Goal: Information Seeking & Learning: Check status

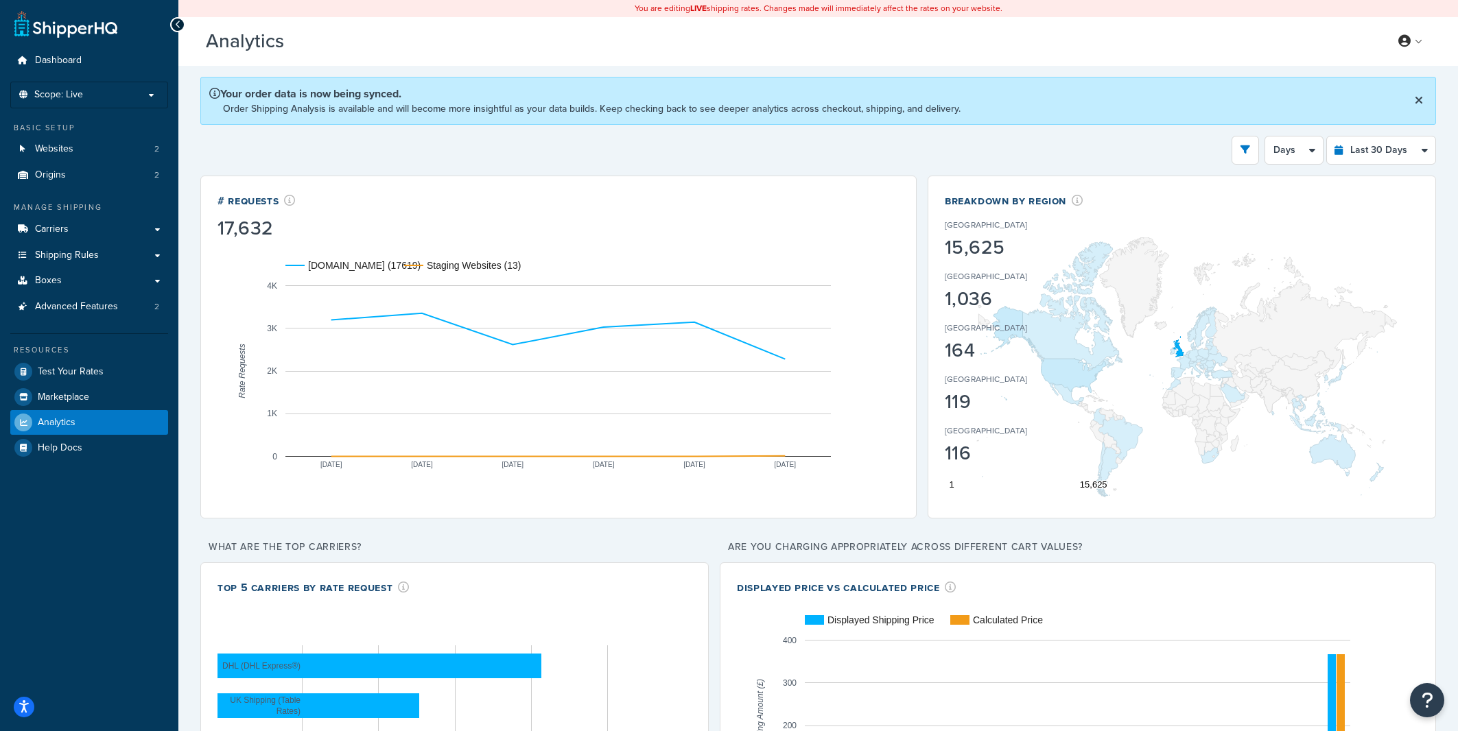
select select "last_30_days"
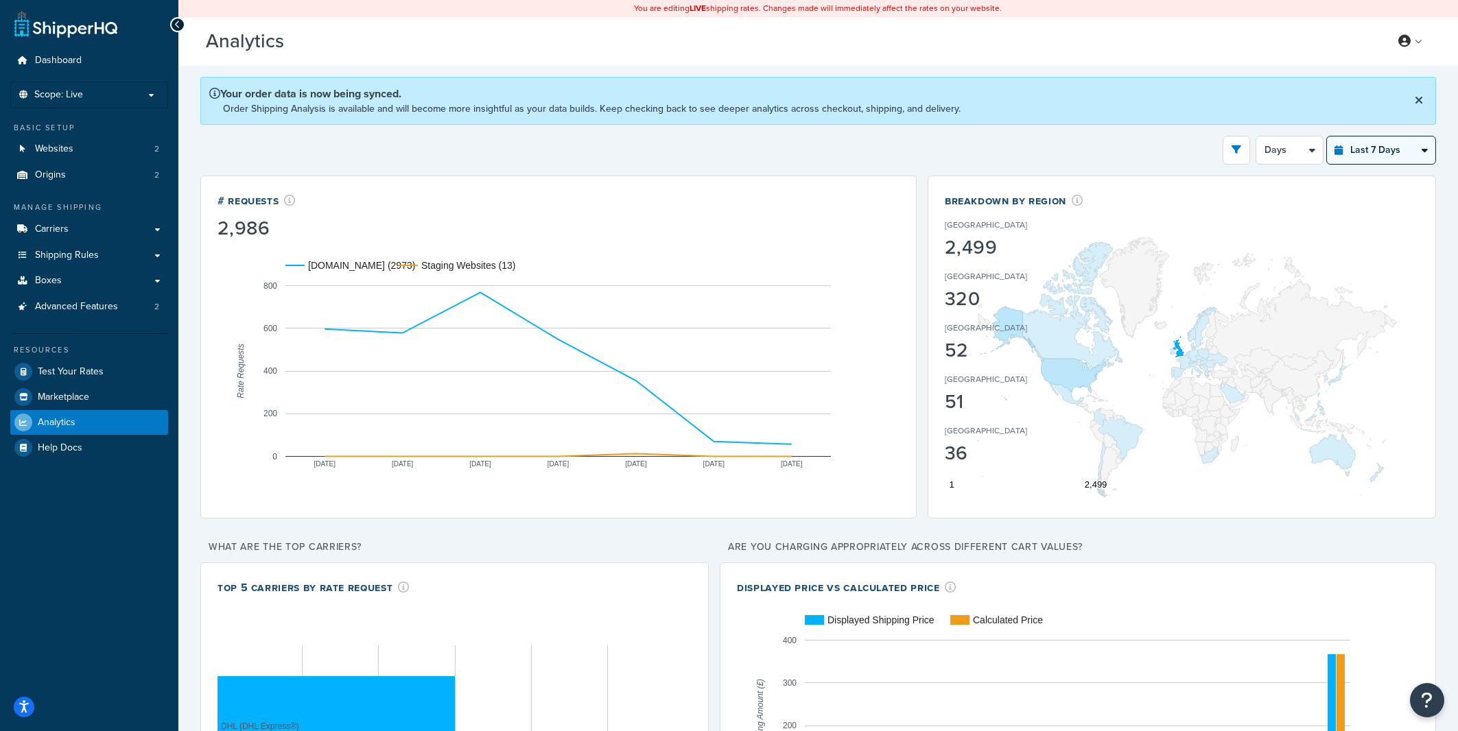
click at [1361, 156] on select "Last 24 Hours Last 7 Days Last 30 Days Last 3 Months Last 6 Months Last 12 Mont…" at bounding box center [1381, 150] width 108 height 27
click at [1327, 137] on select "Last 24 Hours Last 7 Days Last 30 Days Last 3 Months Last 6 Months Last 12 Mont…" at bounding box center [1381, 150] width 108 height 27
select select "last_24_hours"
click option "Last 24 Hours" at bounding box center [0, 0] width 0 height 0
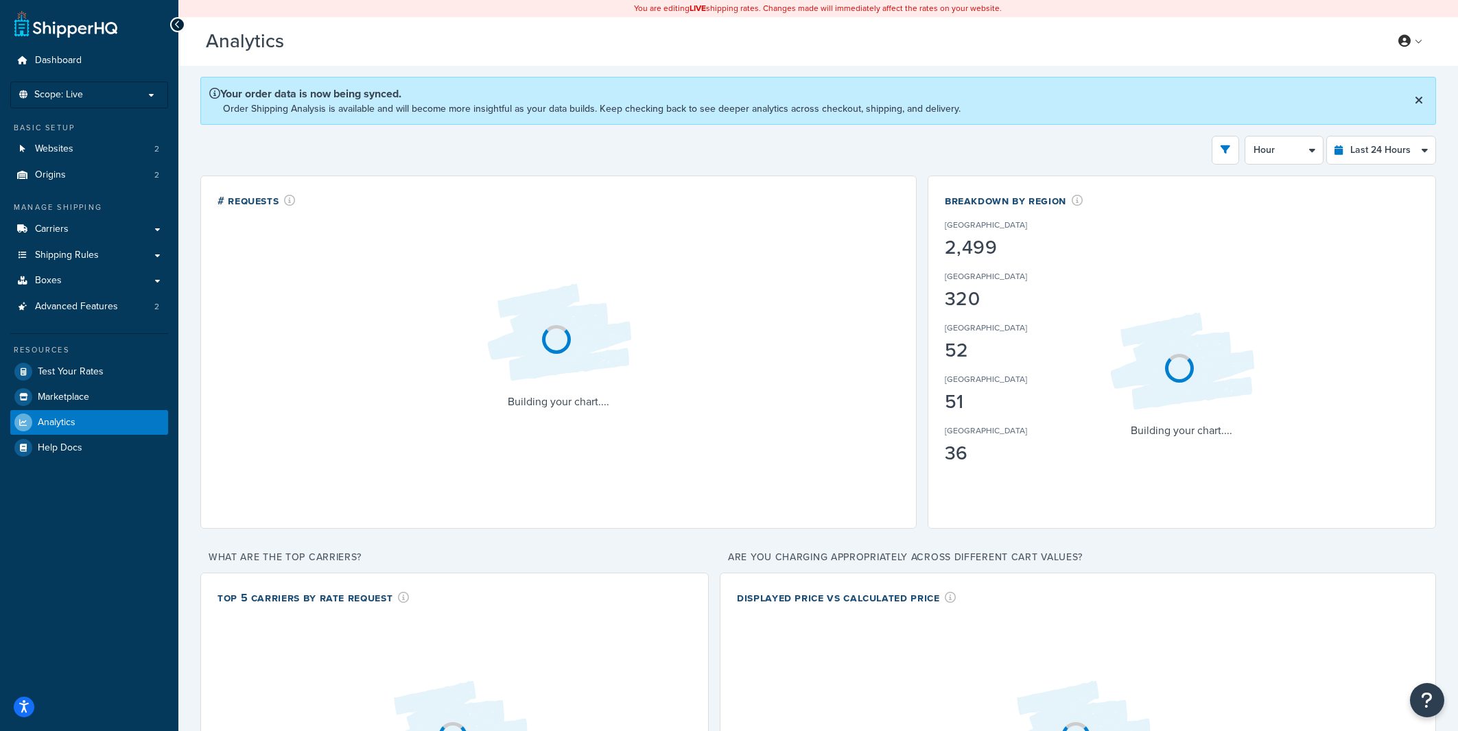
click at [980, 145] on div "Filters Website rider.co.uk Staging Websites Destination United States United K…" at bounding box center [818, 150] width 1236 height 29
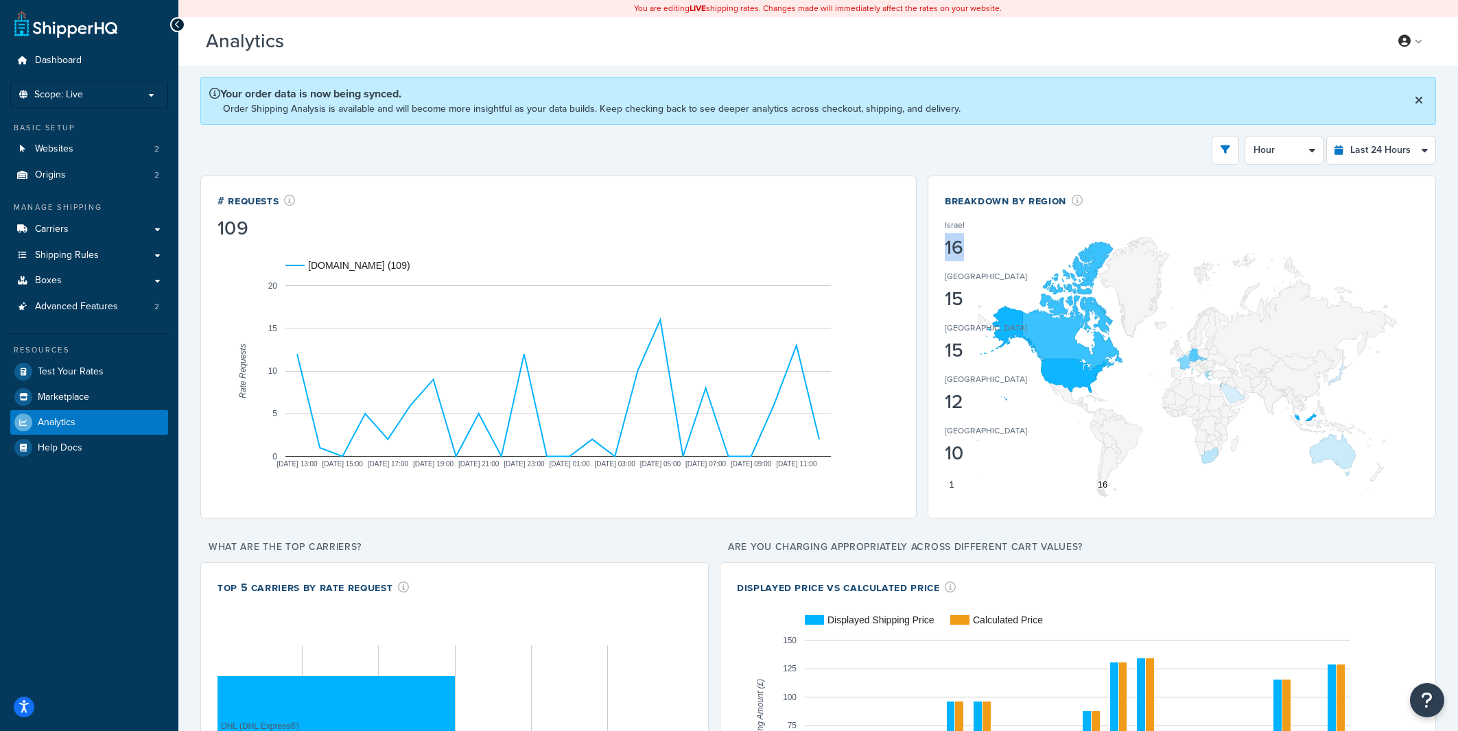
drag, startPoint x: 948, startPoint y: 252, endPoint x: 960, endPoint y: 252, distance: 12.4
click at [960, 252] on div "16" at bounding box center [1007, 247] width 125 height 19
click at [1245, 137] on select "Hour 30 Minutes 15 Minutes 5 Minutes" at bounding box center [1284, 150] width 78 height 27
select select "30m"
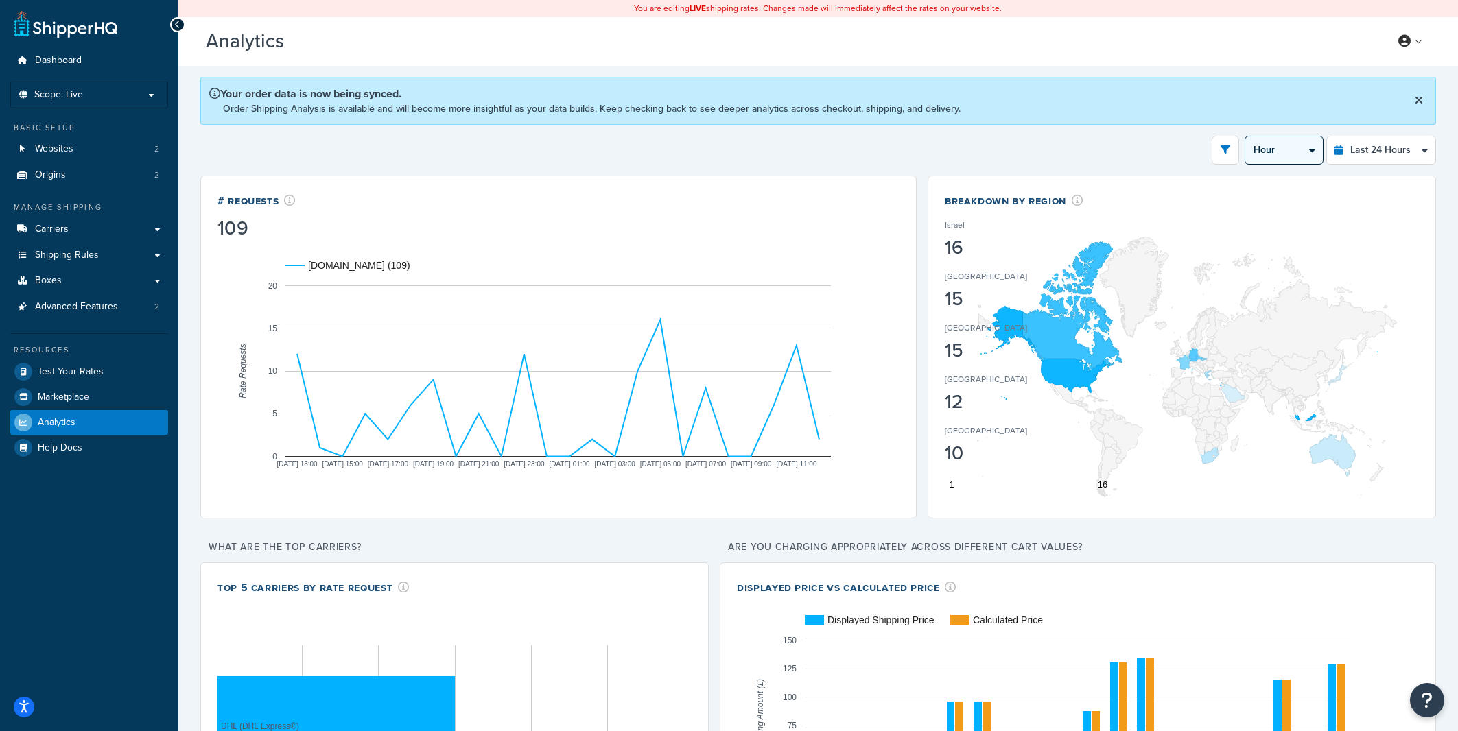
click option "30 Minutes" at bounding box center [0, 0] width 0 height 0
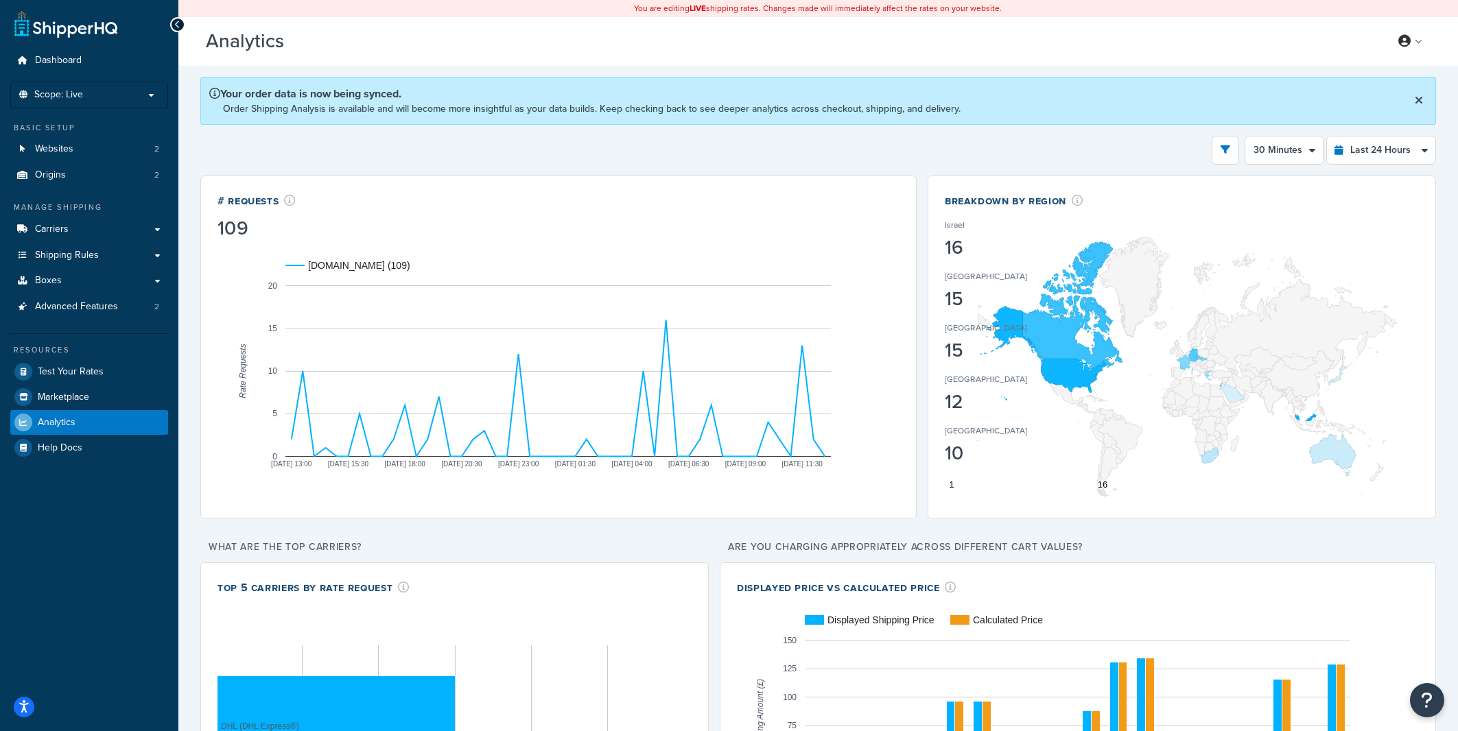
click at [932, 156] on div "Filters Website rider.co.uk Staging Websites Destination United States United K…" at bounding box center [818, 150] width 1236 height 29
click at [939, 150] on div "Filters Website rider.co.uk Staging Websites Destination United States United K…" at bounding box center [818, 150] width 1236 height 29
click at [1327, 137] on select "Last 24 Hours Last 7 Days Last 30 Days Last 3 Months Last 6 Months Last 12 Mont…" at bounding box center [1381, 150] width 108 height 27
select select "last_7_days"
click option "Last 7 Days" at bounding box center [0, 0] width 0 height 0
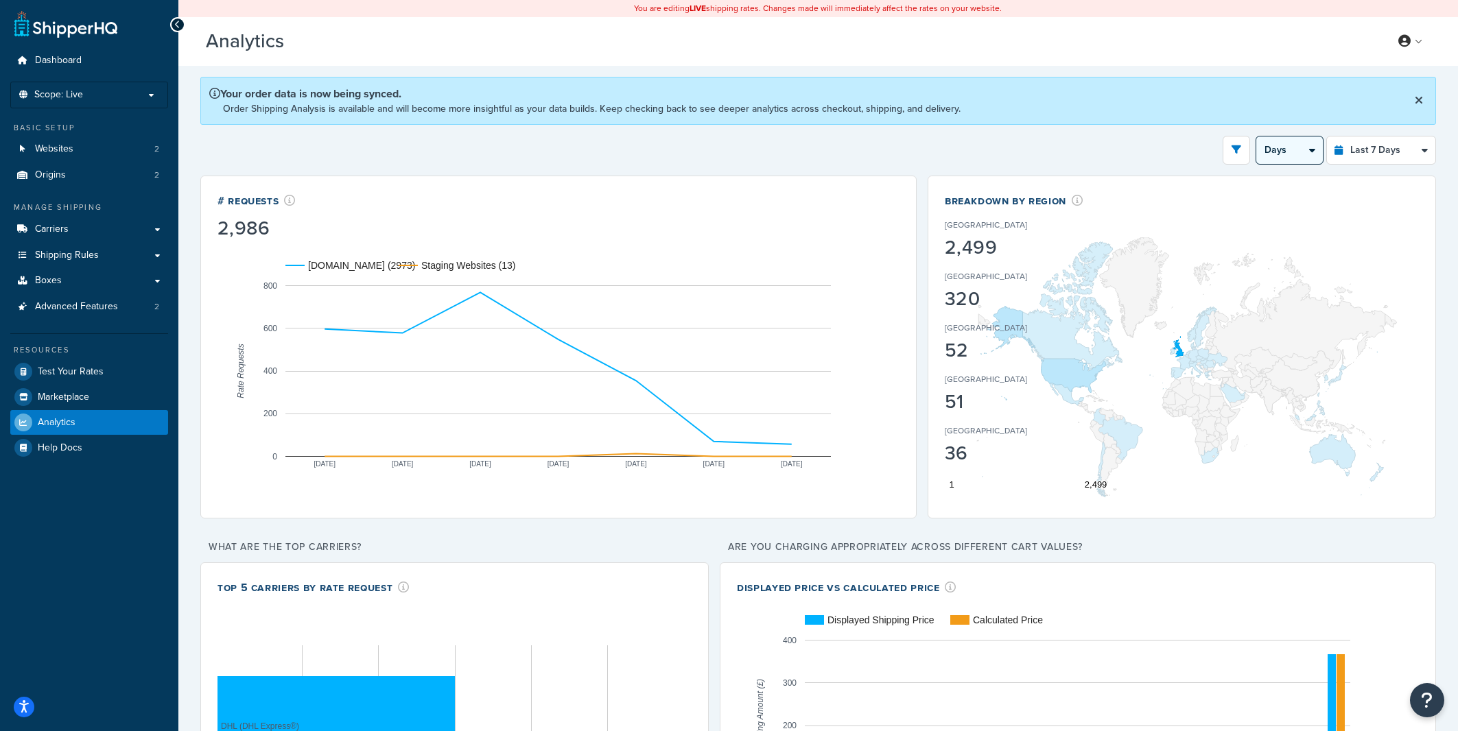
click at [1256, 137] on select "Days 12 Hours 6 Hours" at bounding box center [1289, 150] width 67 height 27
click option "12 Hours" at bounding box center [0, 0] width 0 height 0
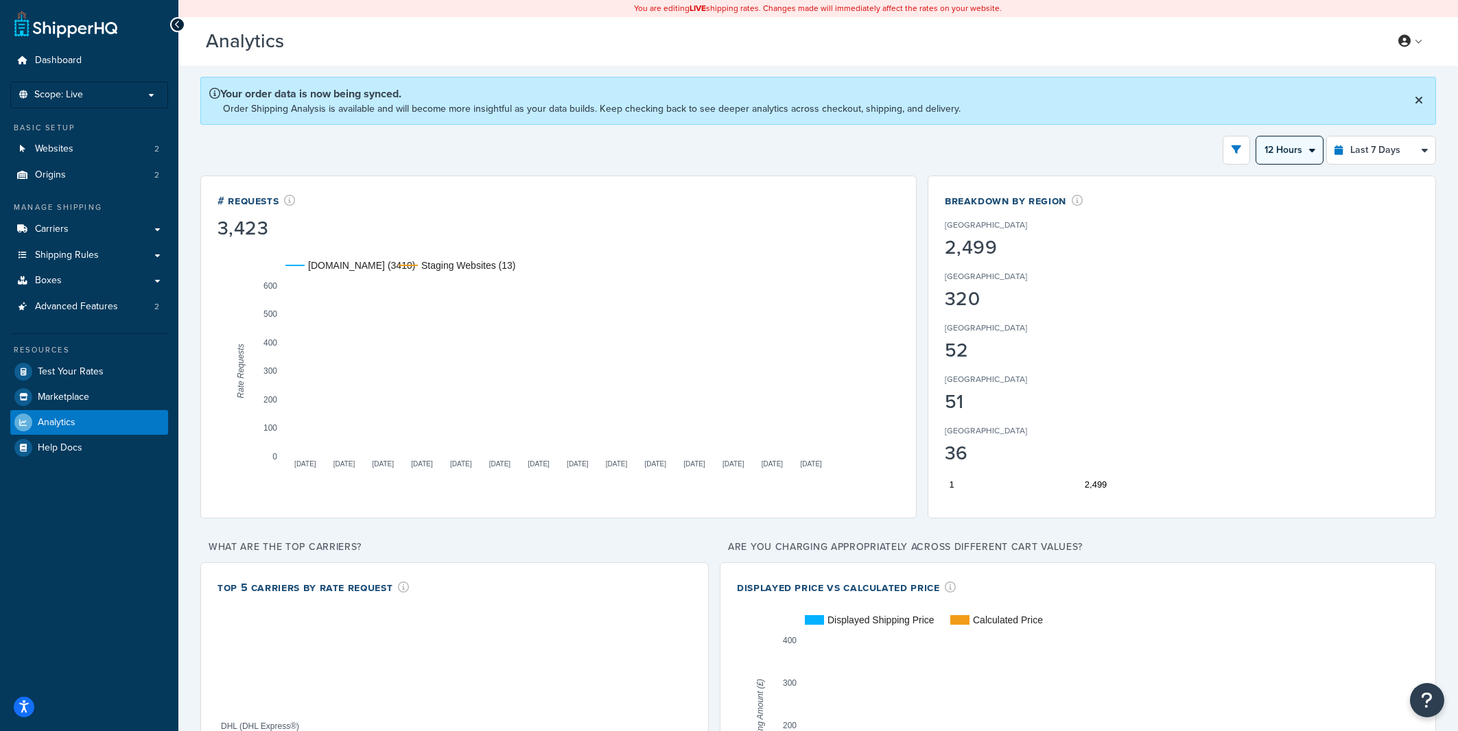
click at [1256, 137] on select "Days 12 Hours 6 Hours" at bounding box center [1289, 150] width 67 height 27
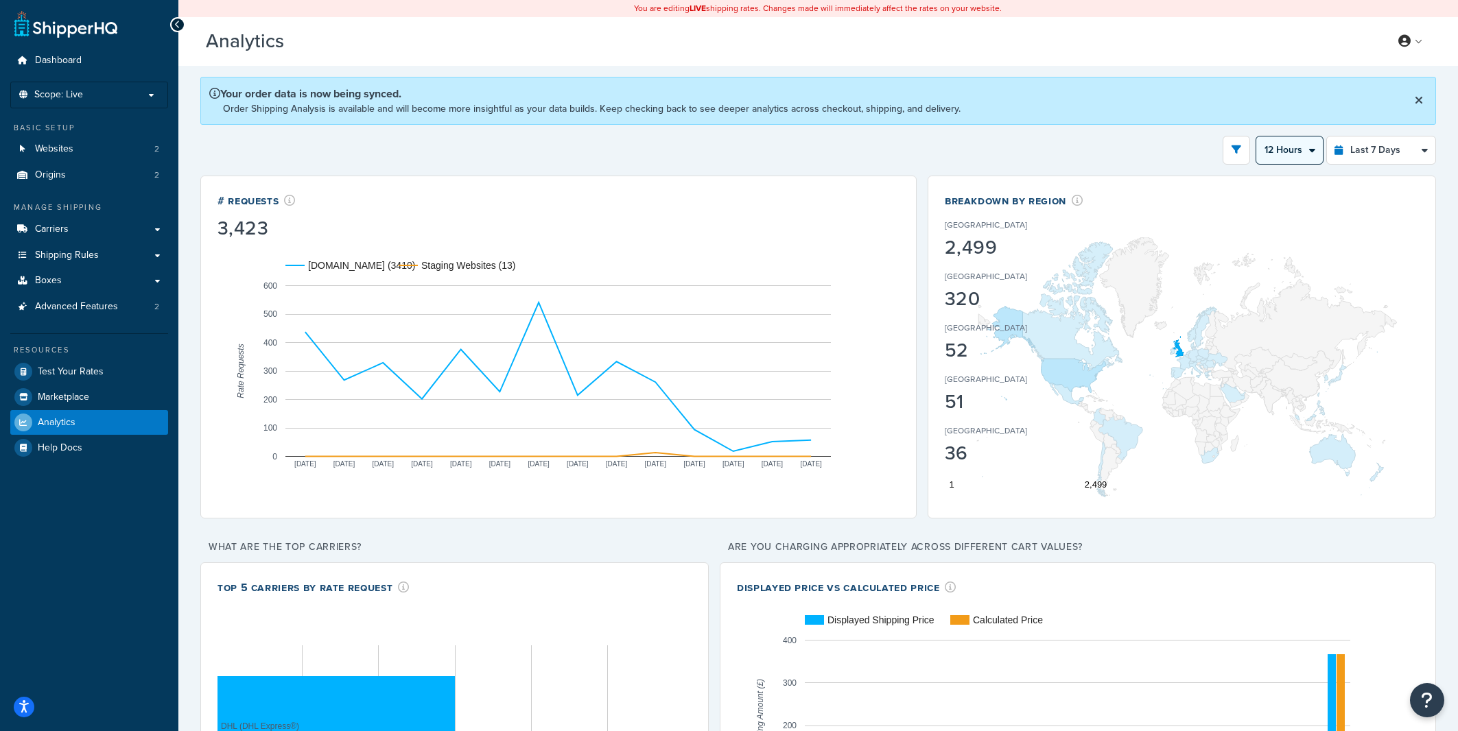
select select "6h"
click option "6 Hours" at bounding box center [0, 0] width 0 height 0
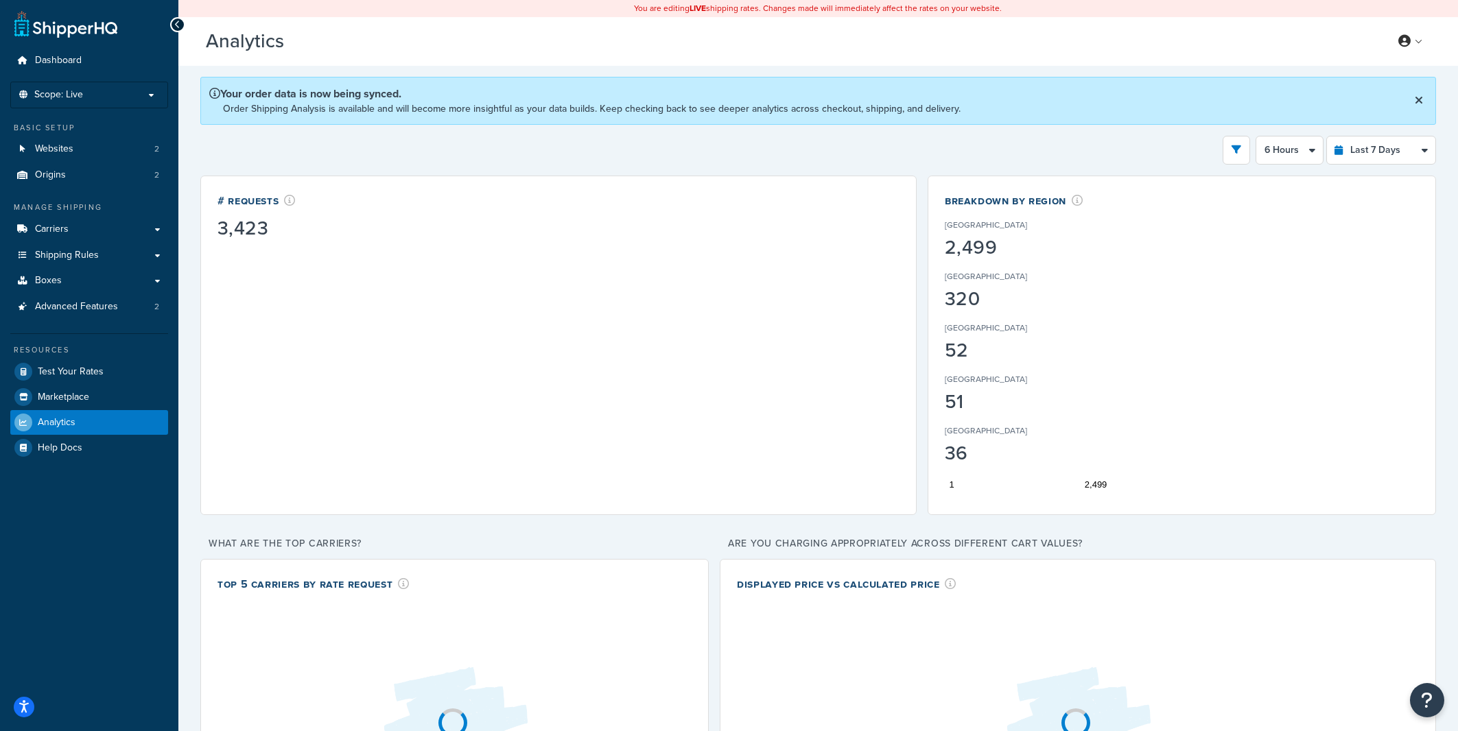
click at [1035, 142] on div "Filters Website rider.co.uk Staging Websites Destination United States United K…" at bounding box center [818, 150] width 1236 height 29
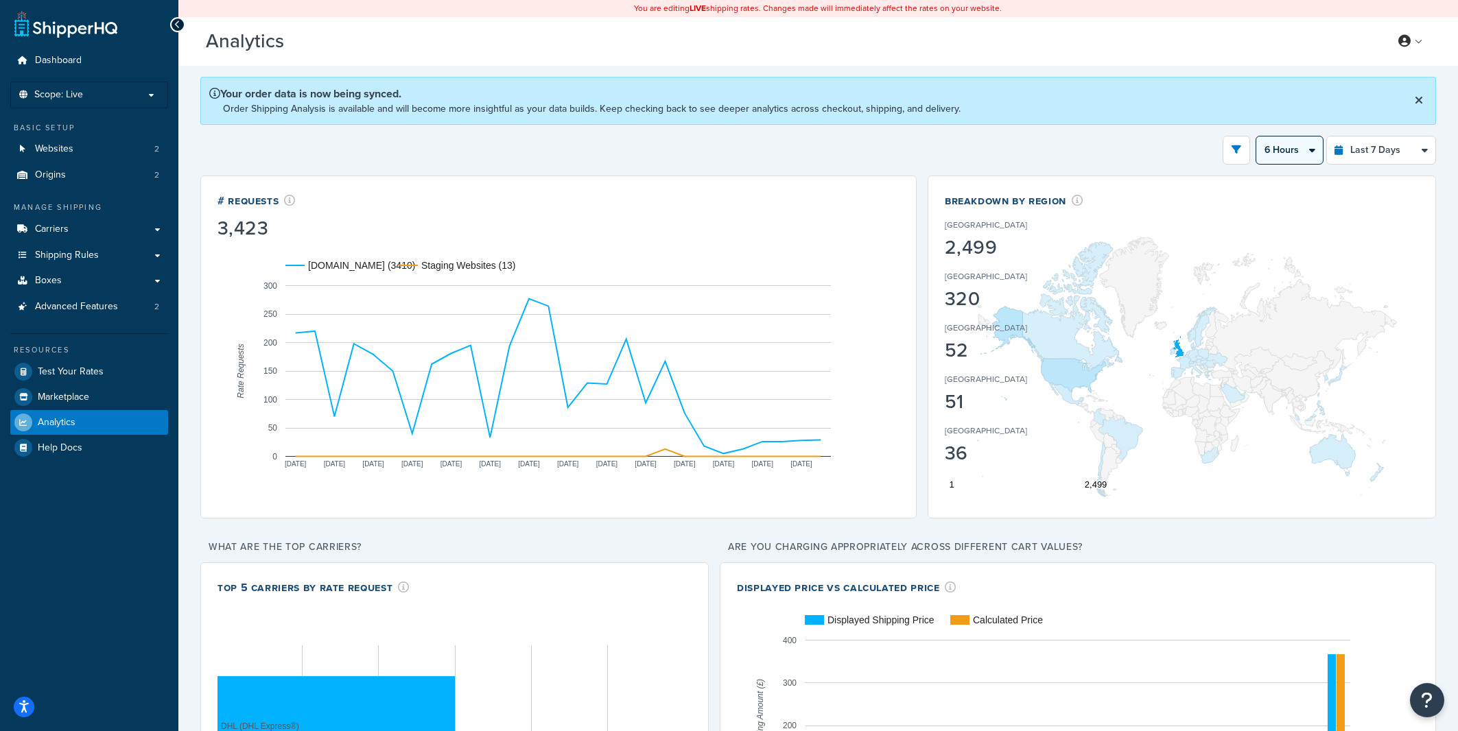
click at [1256, 137] on select "Days 12 Hours 6 Hours" at bounding box center [1289, 150] width 67 height 27
click at [1327, 137] on select "Last 24 Hours Last 7 Days Last 30 Days Last 3 Months Last 6 Months Last 12 Mont…" at bounding box center [1381, 150] width 108 height 27
select select "last_24_hours"
click option "Last 24 Hours" at bounding box center [0, 0] width 0 height 0
select select "1h"
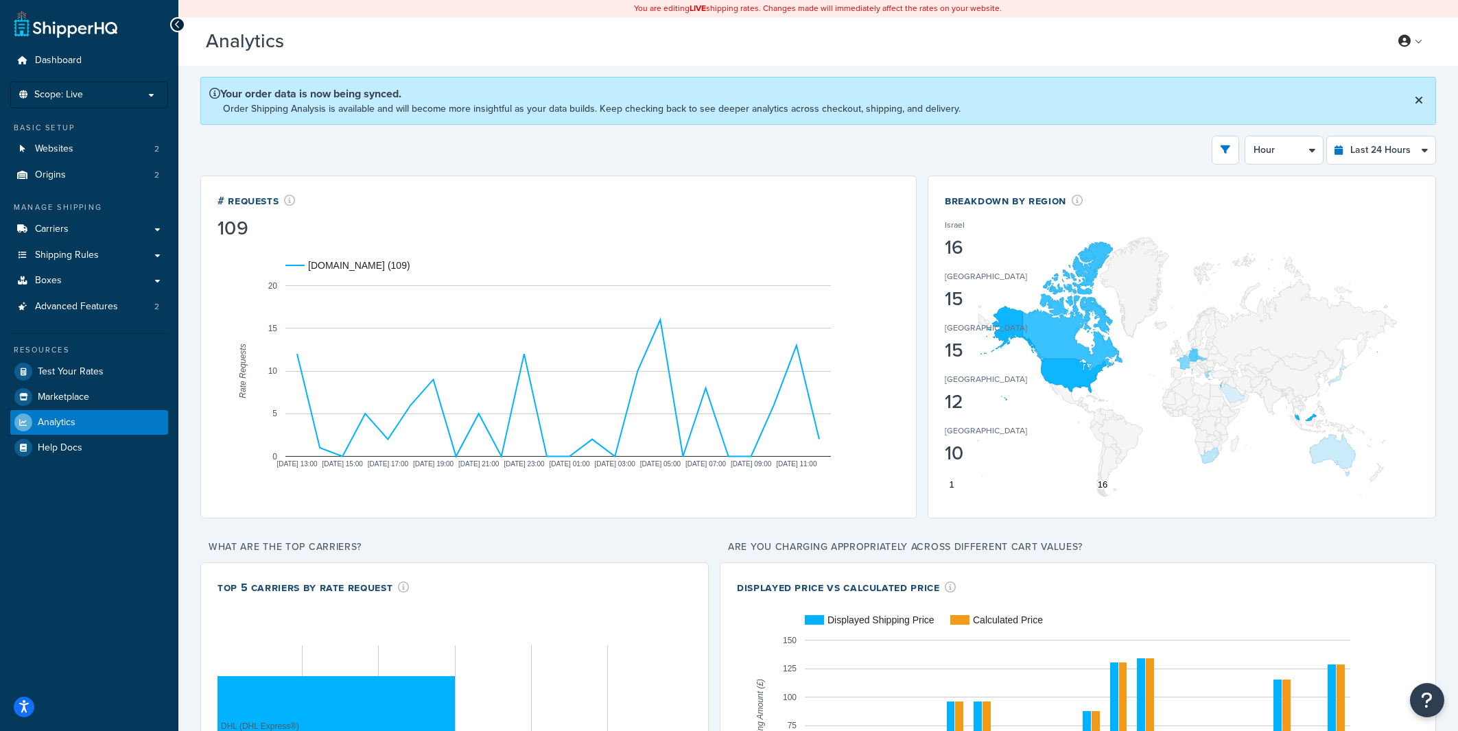
click at [827, 152] on div "Filters Website rider.co.uk Staging Websites Destination United States United K…" at bounding box center [818, 150] width 1236 height 29
click at [1245, 137] on select "Hour 30 Minutes 15 Minutes 5 Minutes" at bounding box center [1284, 150] width 78 height 27
click at [1175, 158] on div "Filters Website rider.co.uk Staging Websites Destination United States United K…" at bounding box center [818, 150] width 1236 height 29
click at [1122, 151] on div "Filters Website rider.co.uk Staging Websites Destination United States United K…" at bounding box center [818, 150] width 1236 height 29
click at [1245, 137] on select "Hour 30 Minutes 15 Minutes 5 Minutes" at bounding box center [1284, 150] width 78 height 27
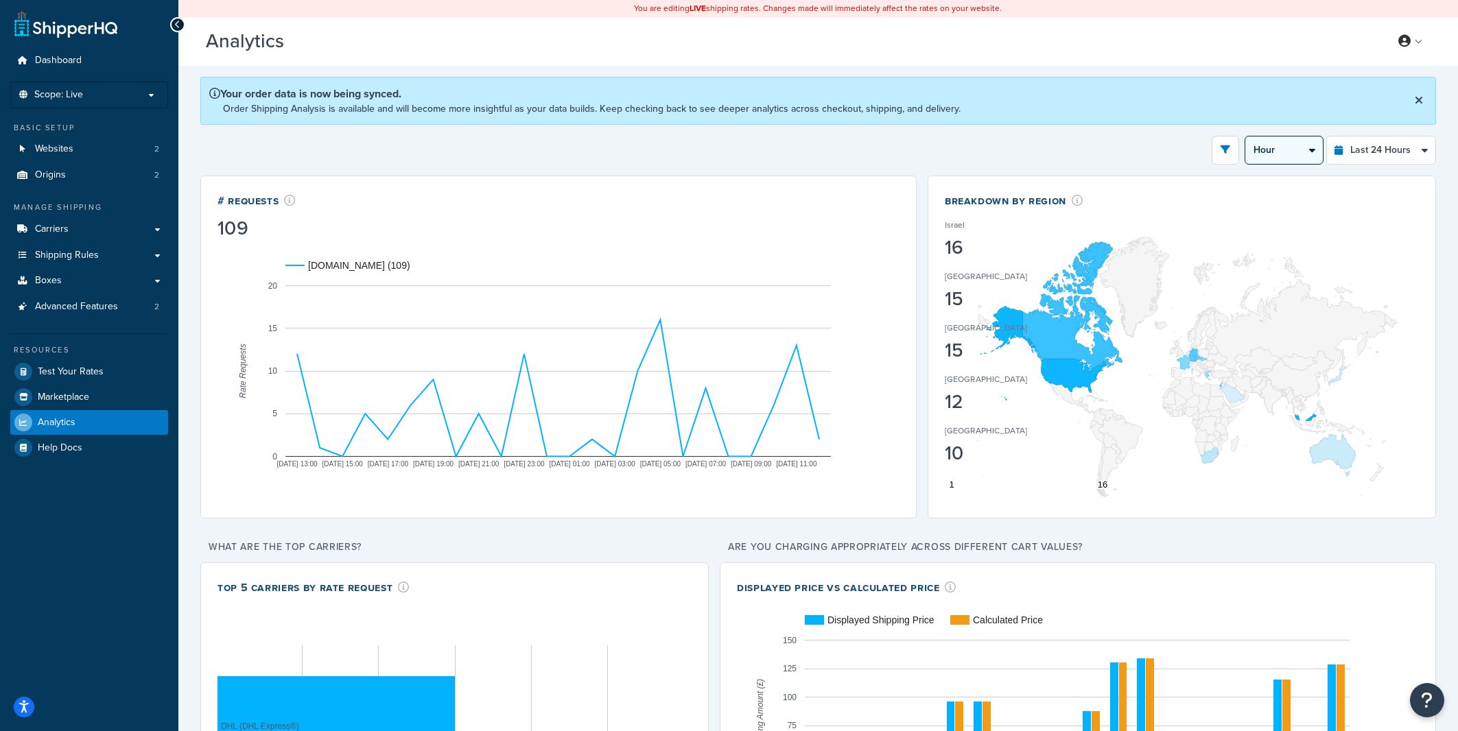
click at [1327, 137] on select "Last 24 Hours Last 7 Days Last 30 Days Last 3 Months Last 6 Months Last 12 Mont…" at bounding box center [1381, 150] width 108 height 27
select select "last_30_days"
click option "Last 30 Days" at bounding box center [0, 0] width 0 height 0
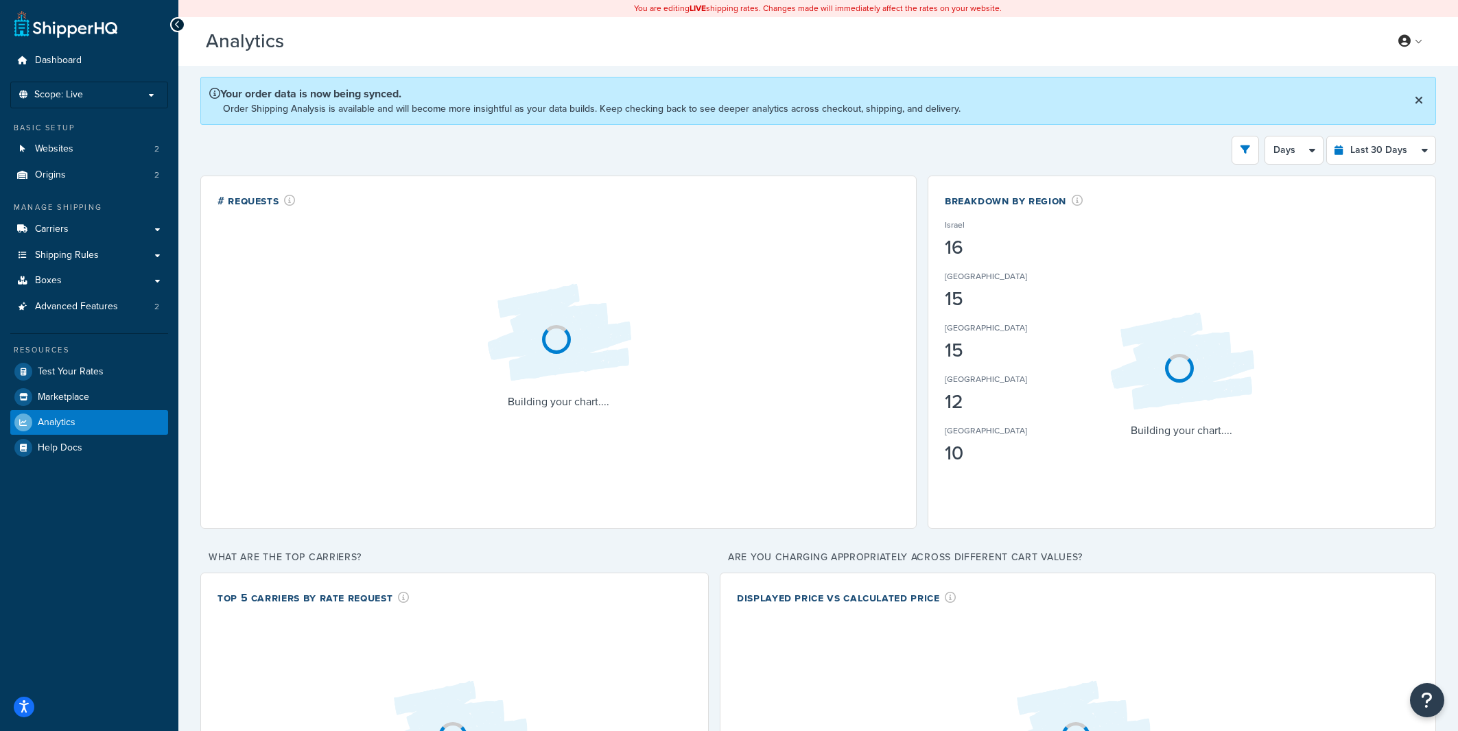
click at [1106, 152] on div "Filters Website rider.co.uk Staging Websites Destination United States United K…" at bounding box center [818, 150] width 1236 height 29
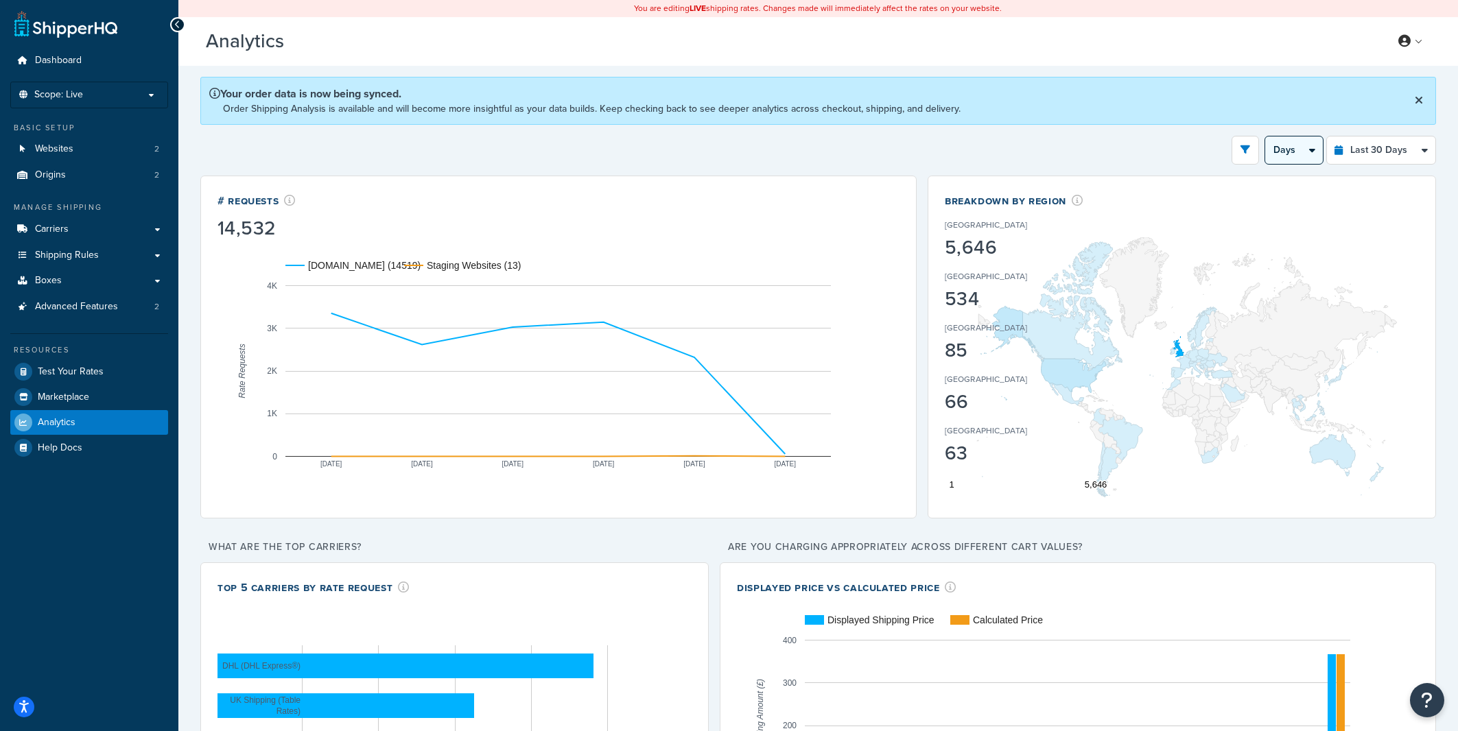
click option "Weeks" at bounding box center [0, 0] width 0 height 0
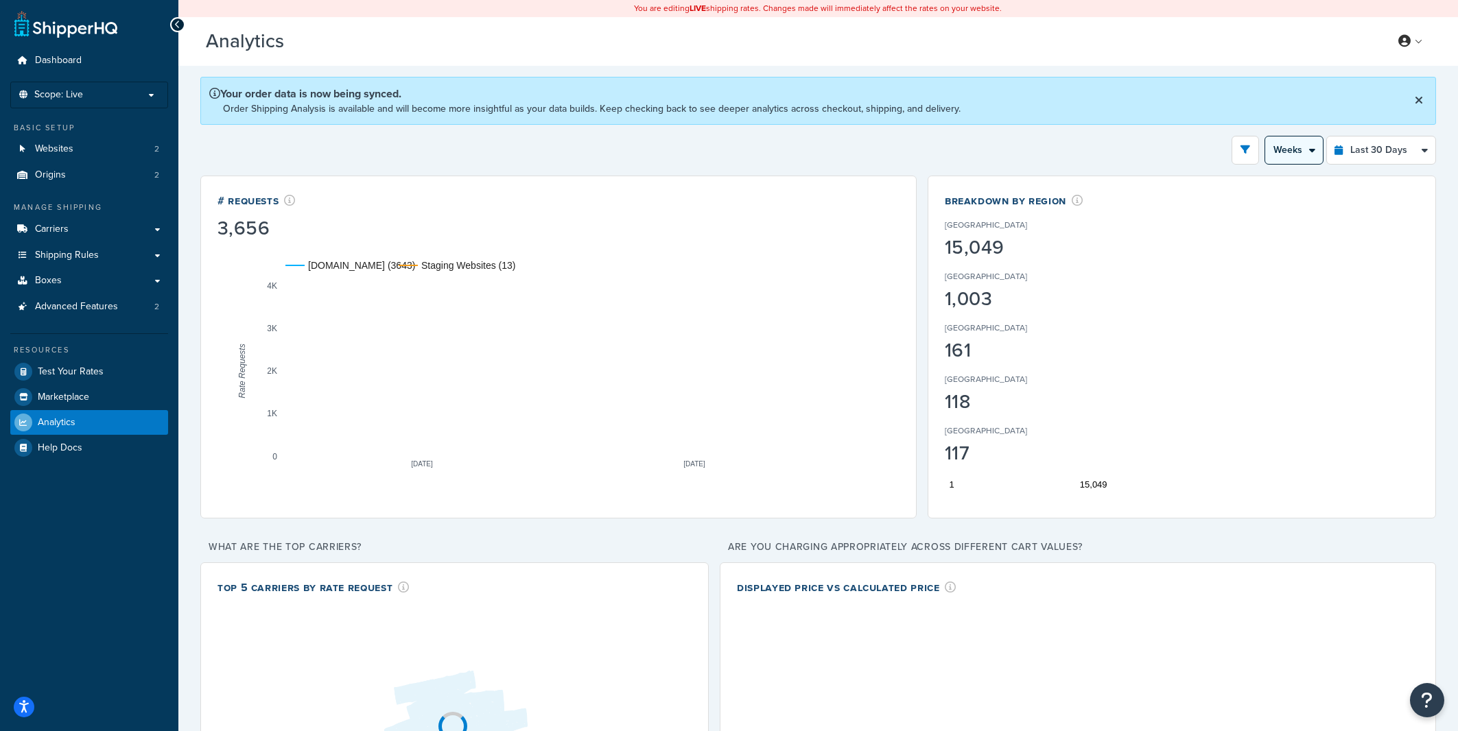
click at [1265, 137] on select "Days Weeks" at bounding box center [1294, 150] width 58 height 27
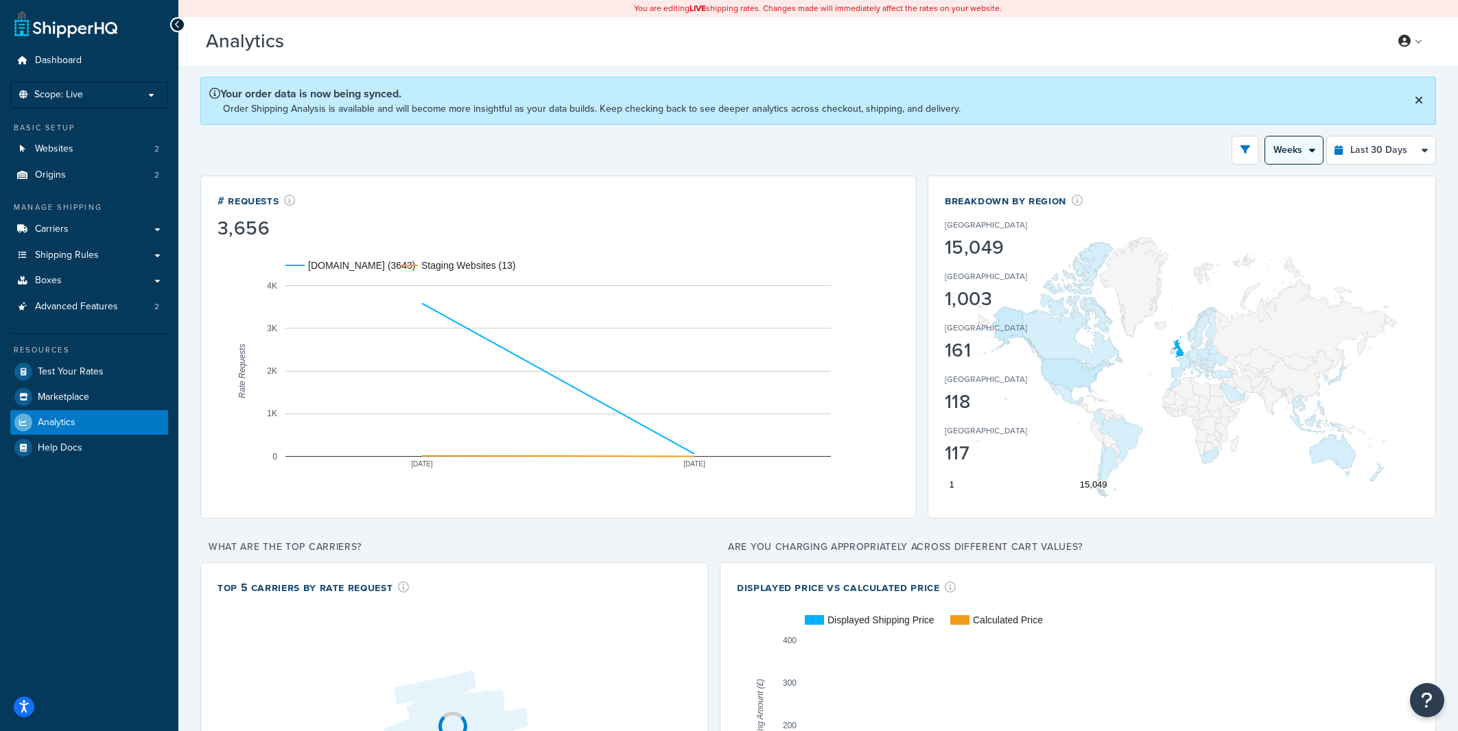
select select "5d"
click option "Days" at bounding box center [0, 0] width 0 height 0
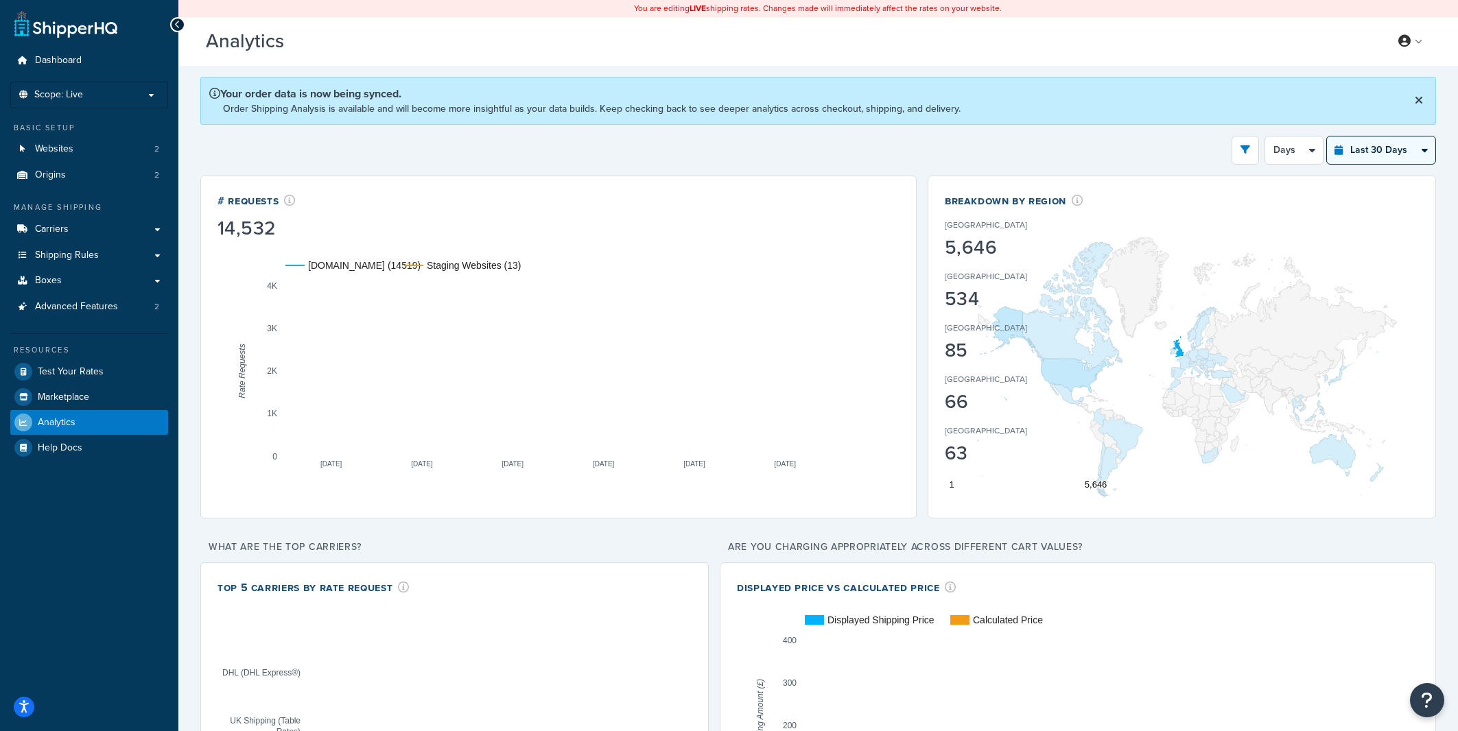
select select "last_7_days"
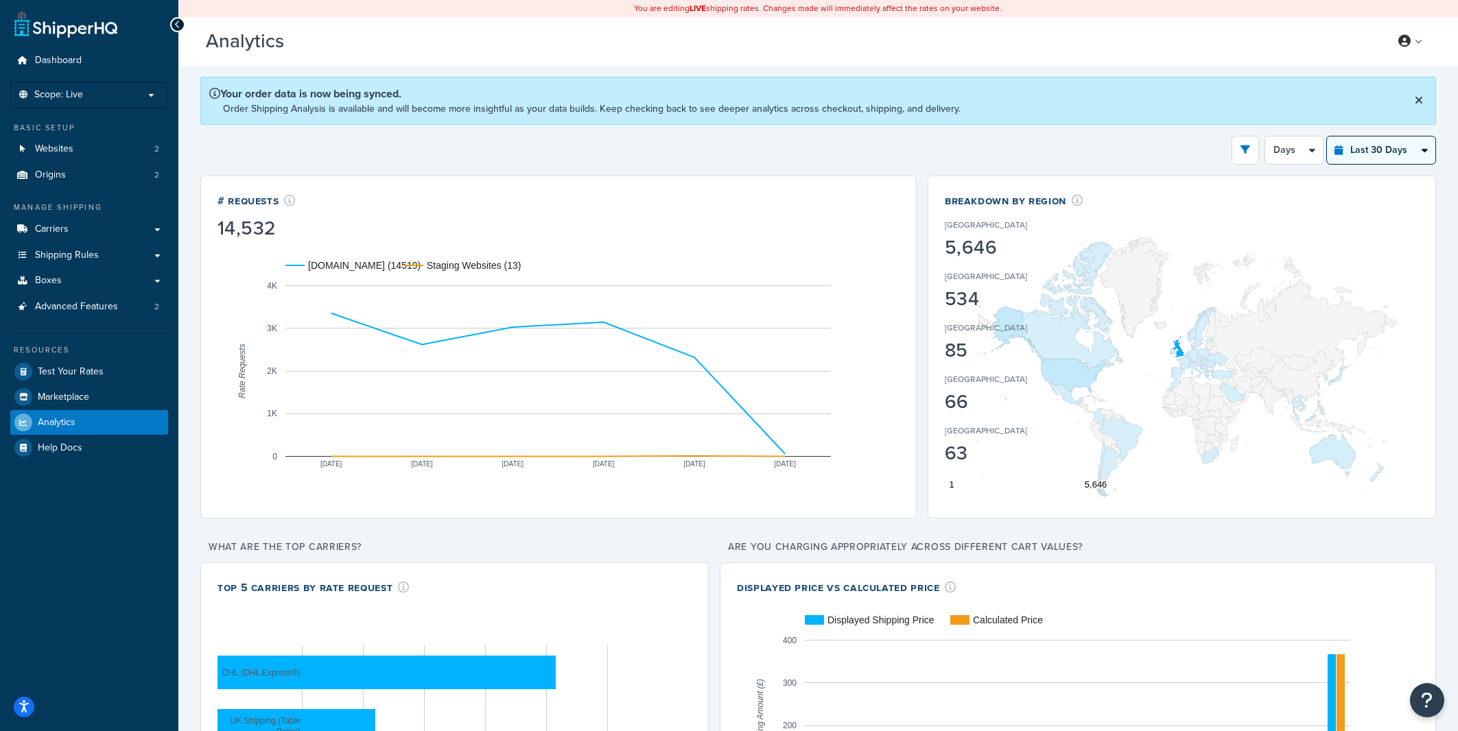
click option "Last 7 Days" at bounding box center [0, 0] width 0 height 0
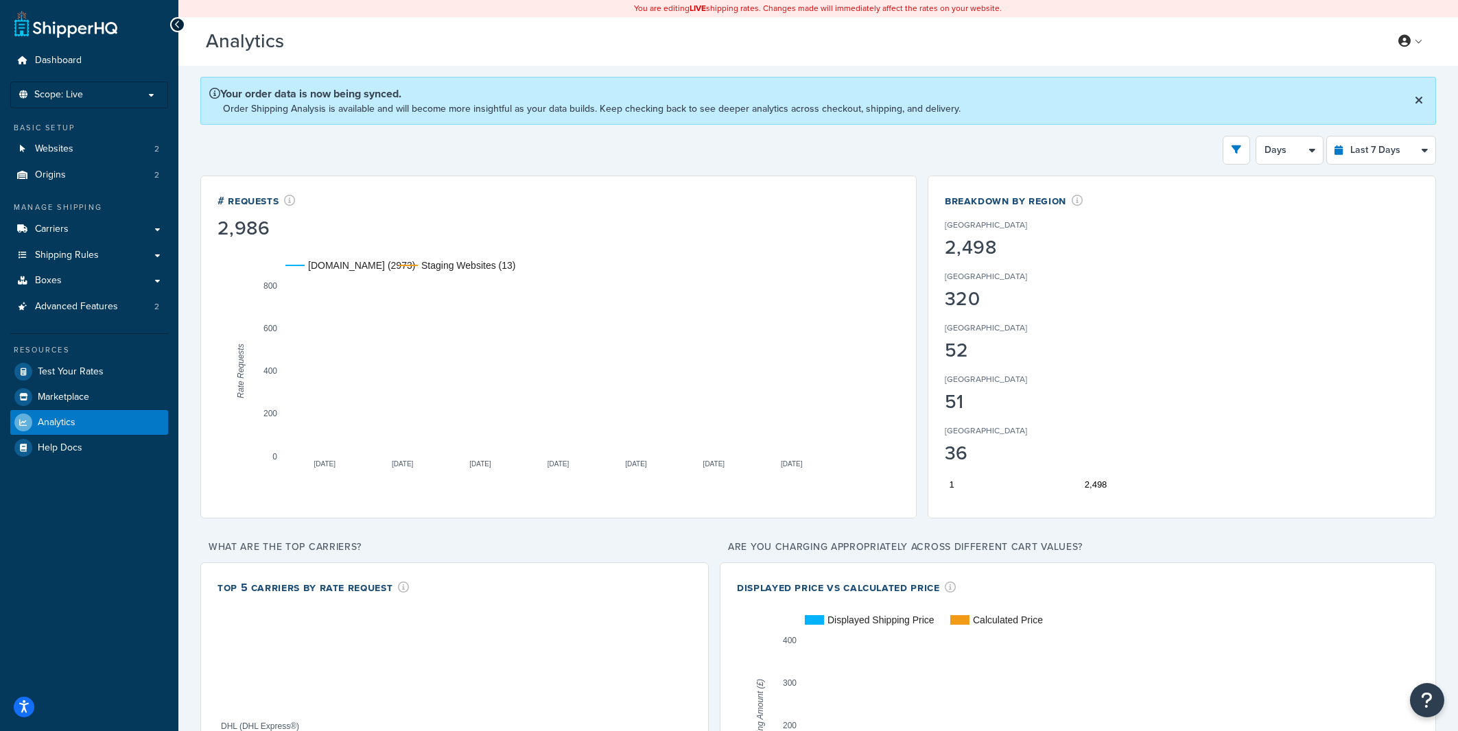
click at [1184, 139] on div "Filters Website rider.co.uk Staging Websites Destination United States United K…" at bounding box center [818, 150] width 1236 height 29
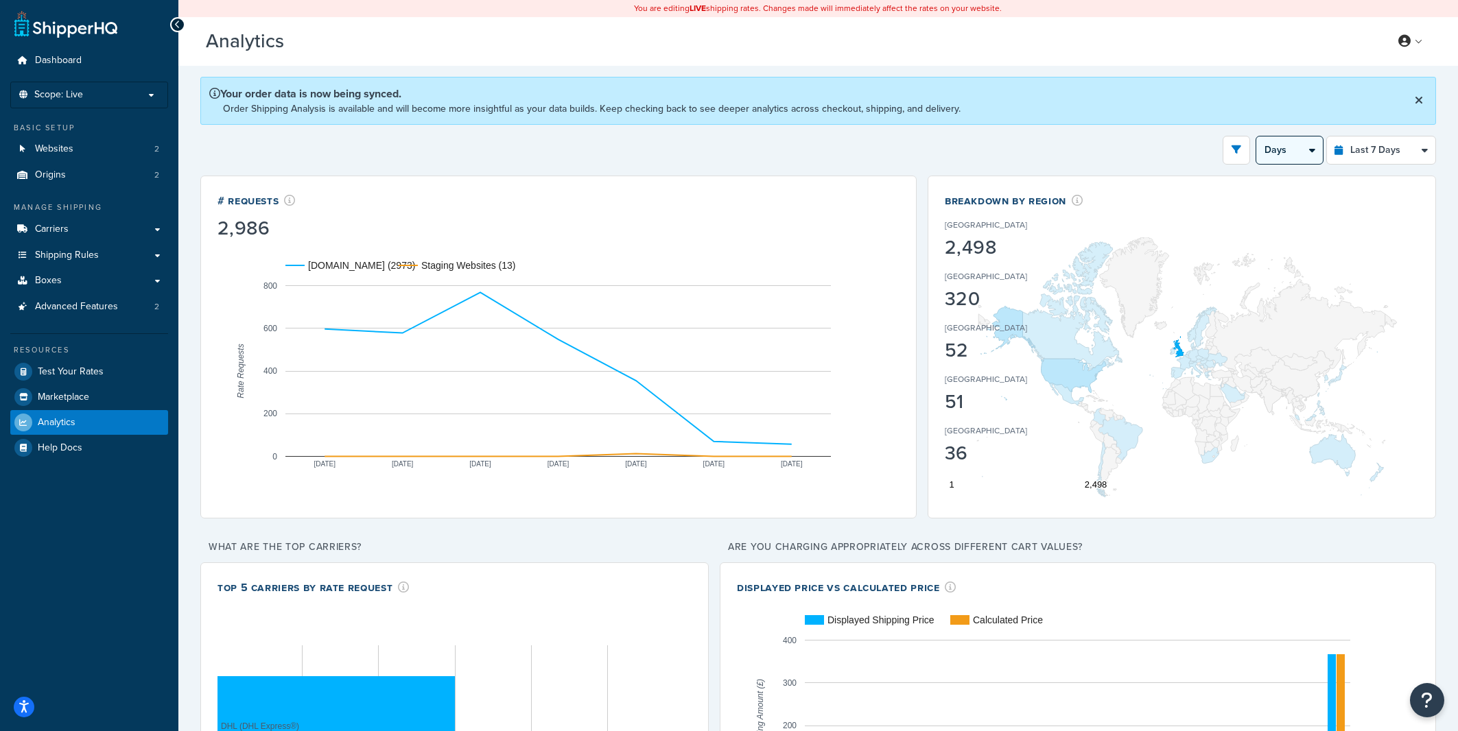
click at [1256, 137] on select "Days 12 Hours 6 Hours" at bounding box center [1289, 150] width 67 height 27
select select "6h"
click option "6 Hours" at bounding box center [0, 0] width 0 height 0
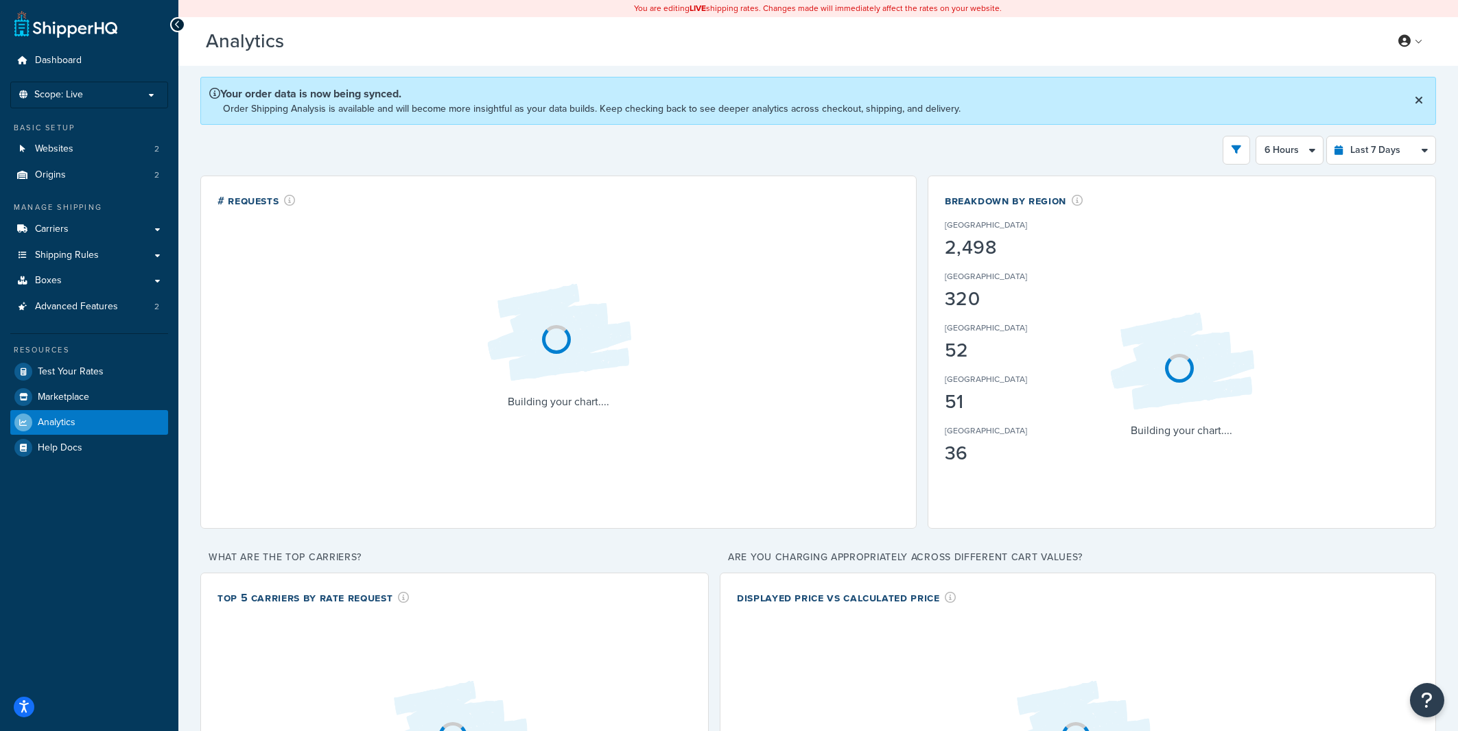
click at [1007, 145] on div "Filters Website rider.co.uk Staging Websites Destination United States United K…" at bounding box center [818, 150] width 1236 height 29
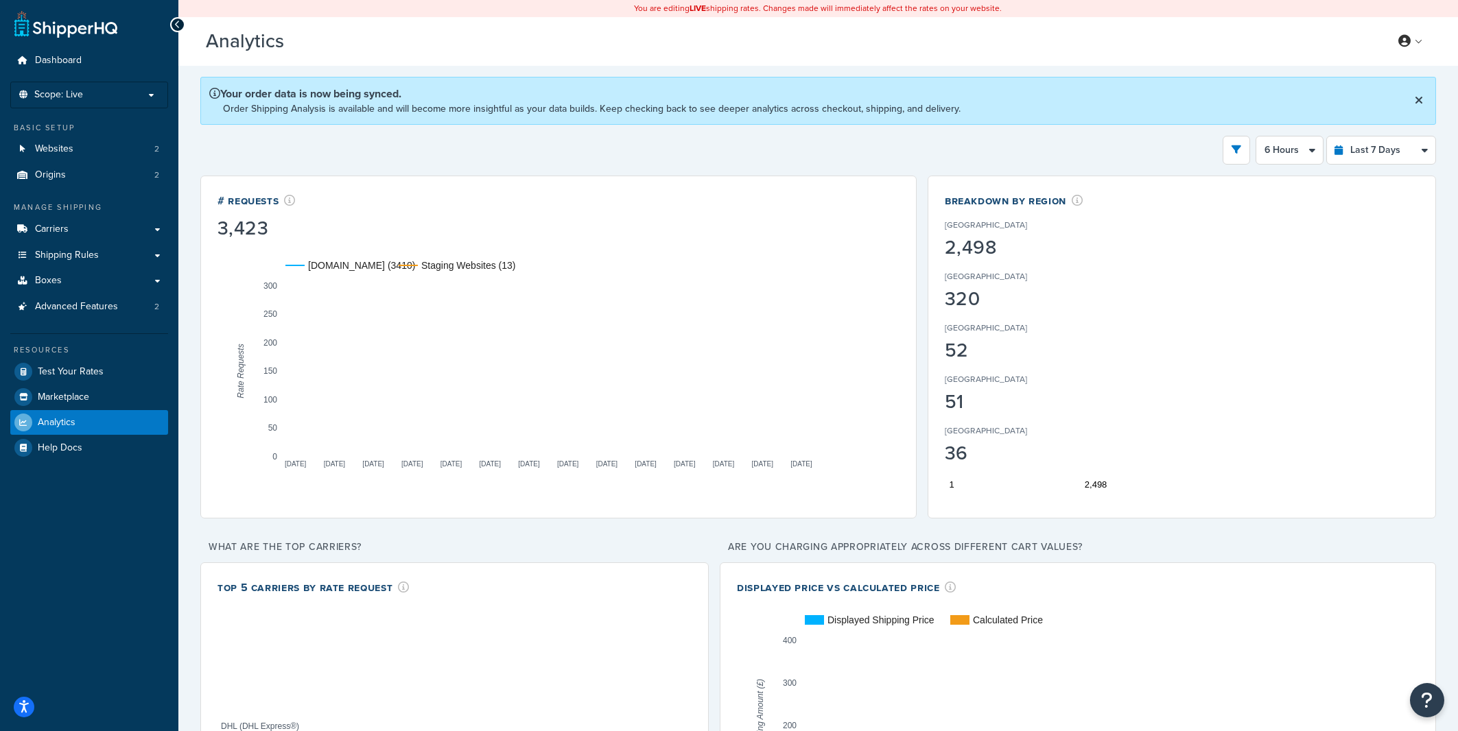
click at [921, 156] on div "Filters Website rider.co.uk Staging Websites Destination United States United K…" at bounding box center [818, 150] width 1236 height 29
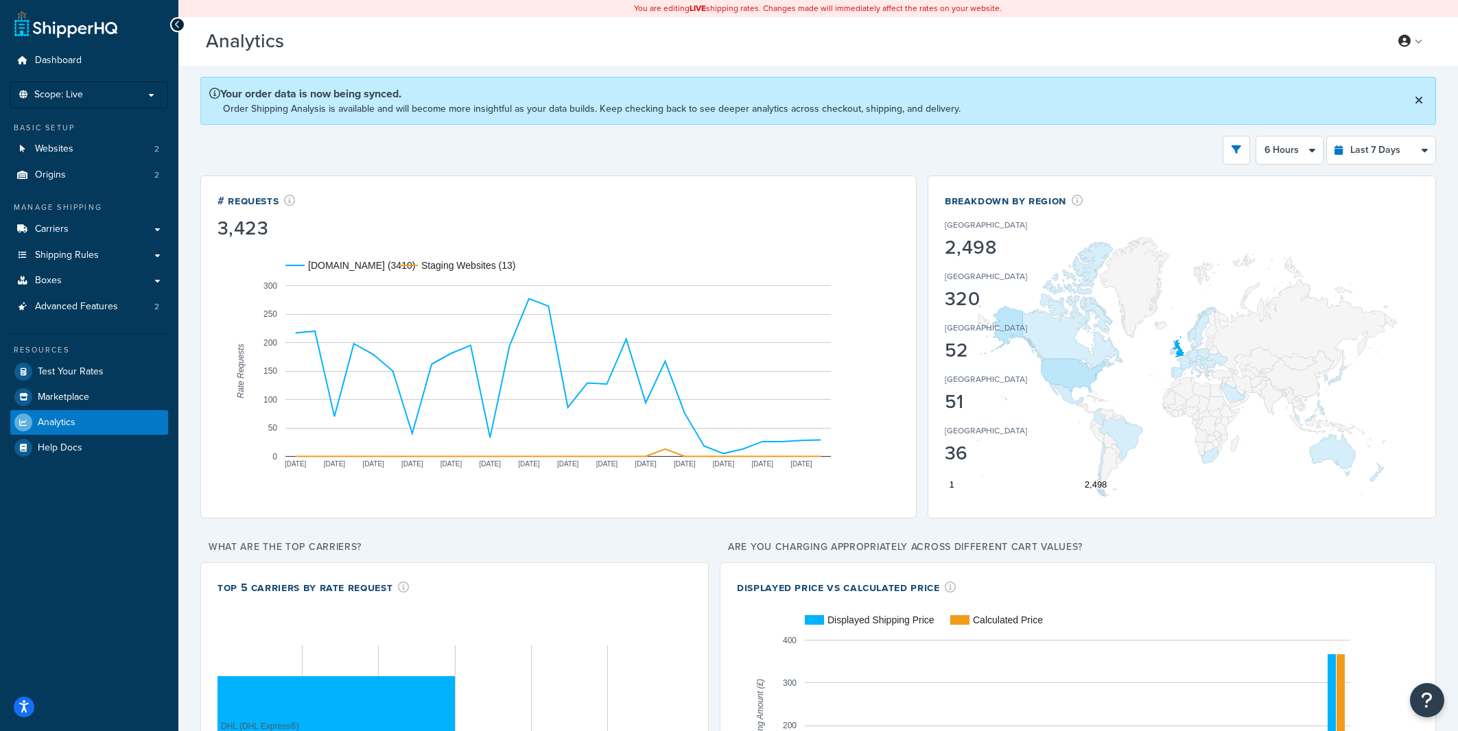
click at [709, 151] on div "Filters Website rider.co.uk Staging Websites Destination United States United K…" at bounding box center [818, 150] width 1236 height 29
click at [705, 144] on div "Filters Website rider.co.uk Staging Websites Destination United States United K…" at bounding box center [818, 150] width 1236 height 29
